Goal: Transaction & Acquisition: Purchase product/service

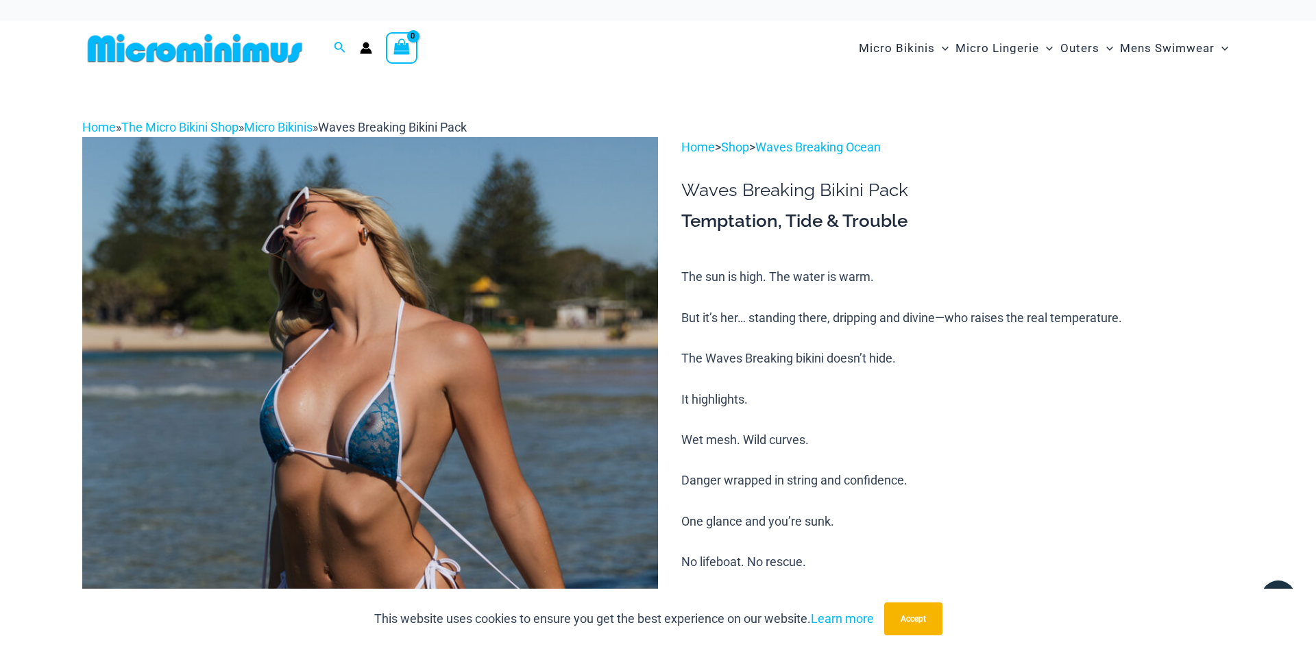
click at [1232, 232] on h3 "Temptation, Tide & Trouble" at bounding box center [957, 221] width 553 height 23
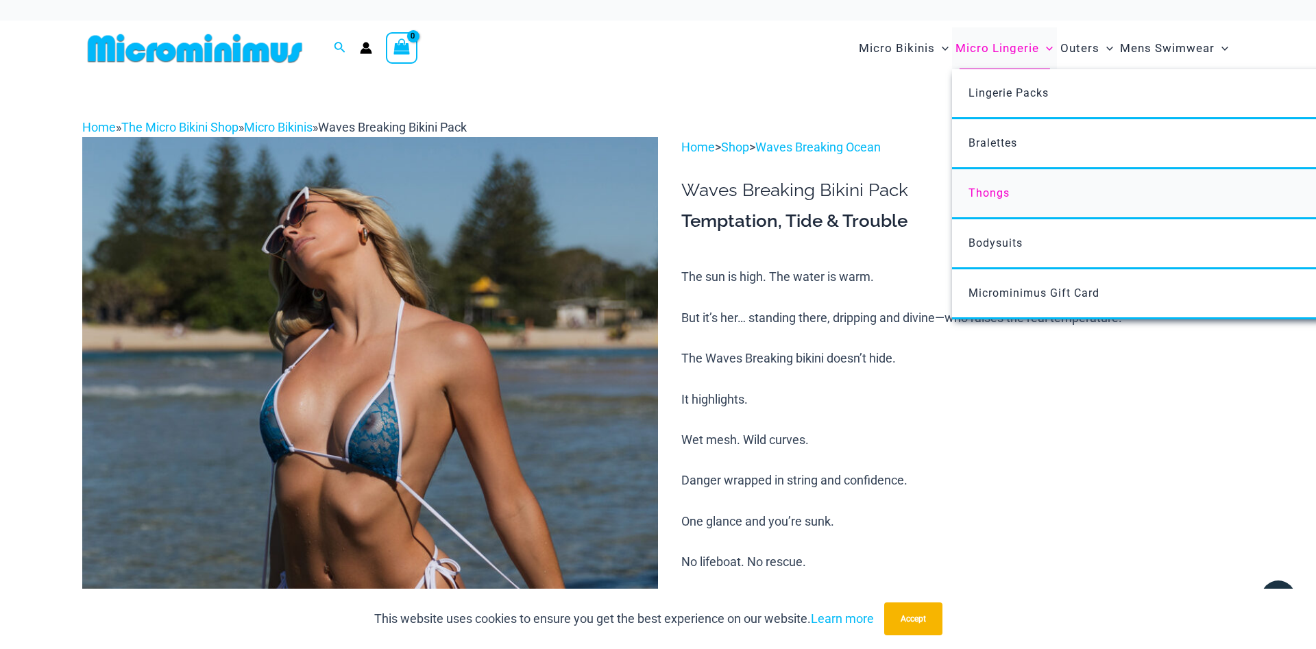
click at [983, 195] on span "Thongs" at bounding box center [989, 192] width 41 height 13
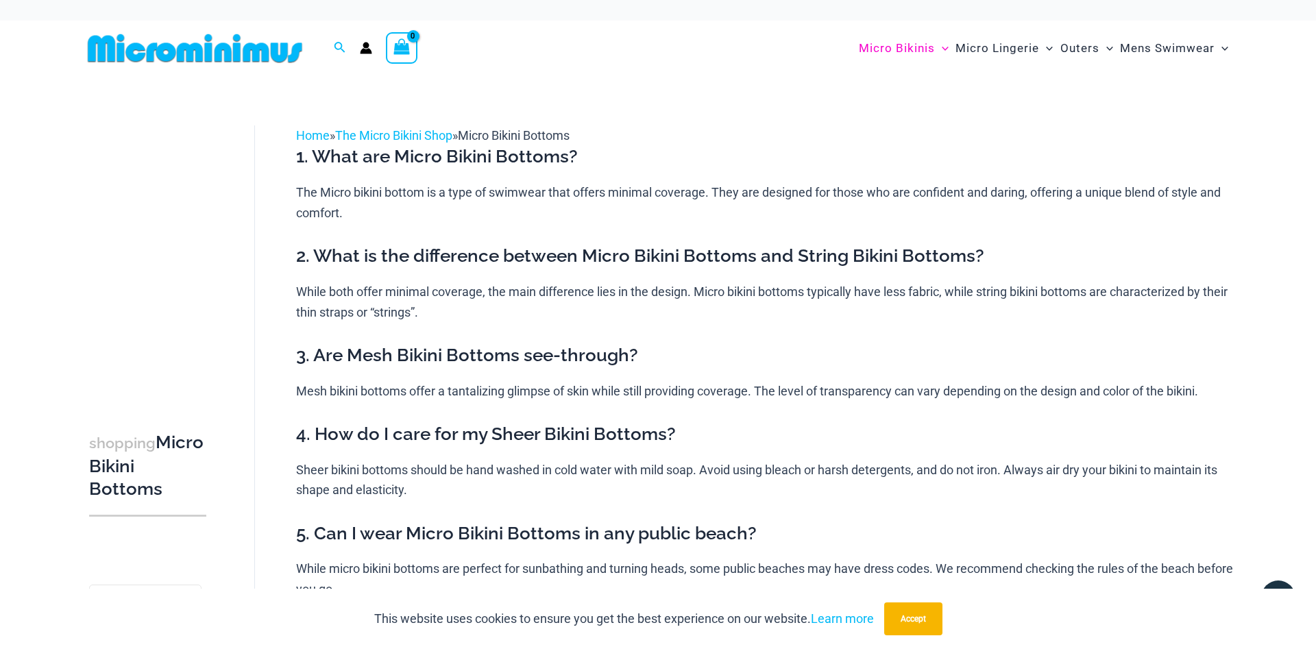
click at [199, 56] on img at bounding box center [195, 48] width 226 height 31
